Goal: Task Accomplishment & Management: Use online tool/utility

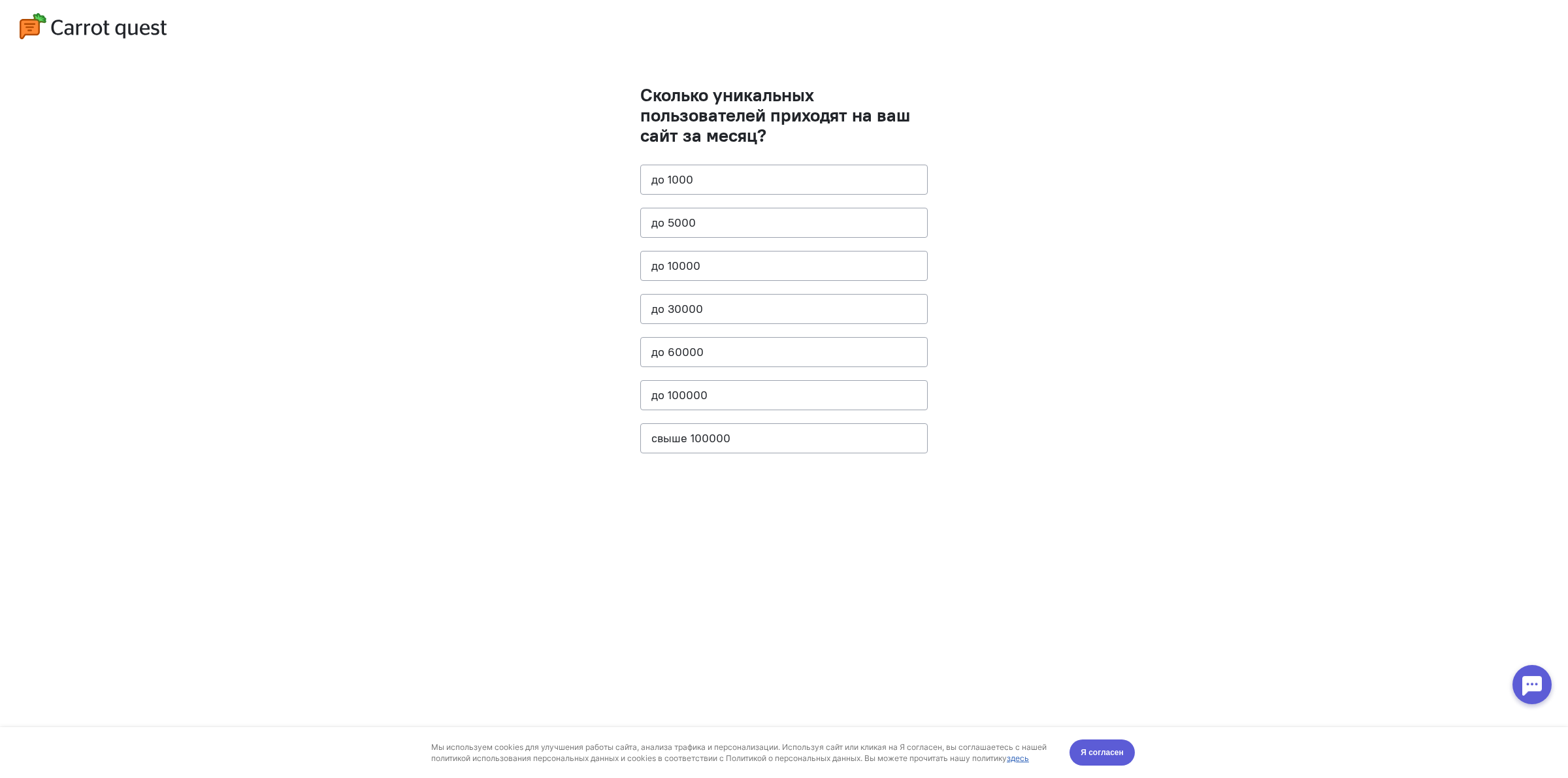
click at [716, 334] on cq-question "Сколько уникальных пользователей приходят на ваш сайт за месяц? до [DATE] до 50…" at bounding box center [783, 275] width 288 height 381
click at [713, 350] on button "до 60000" at bounding box center [783, 352] width 288 height 30
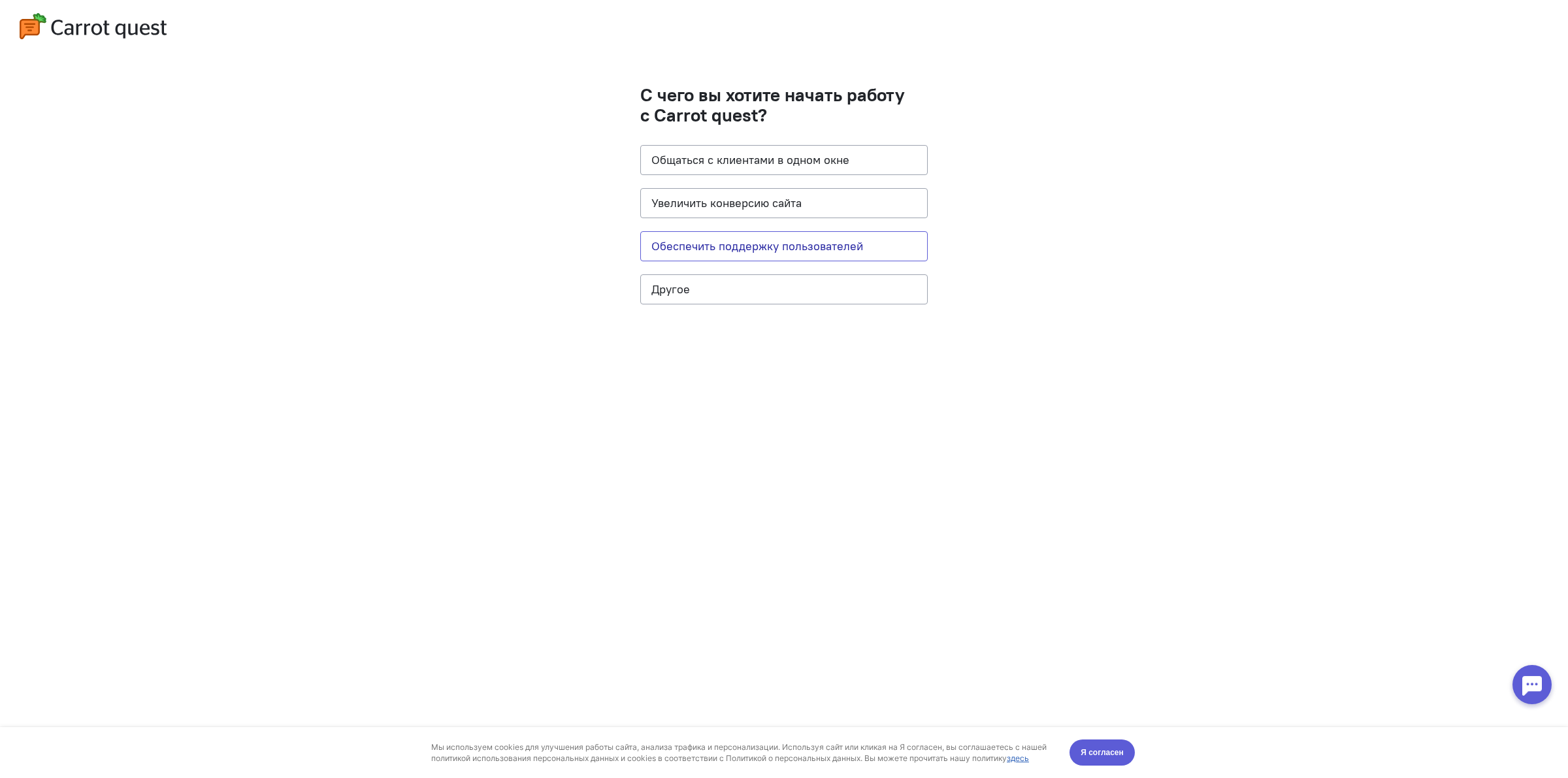
click at [782, 253] on button "Обеспечить поддержку пользователей" at bounding box center [783, 246] width 288 height 30
